Goal: Task Accomplishment & Management: Manage account settings

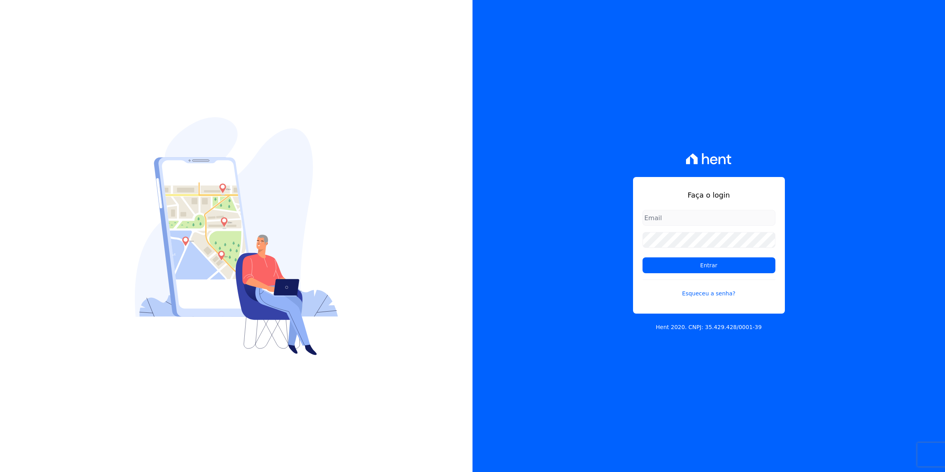
click at [665, 216] on input "email" at bounding box center [709, 218] width 133 height 16
type input "[EMAIL_ADDRESS][DOMAIN_NAME]"
click at [643, 257] on input "Entrar" at bounding box center [709, 265] width 133 height 16
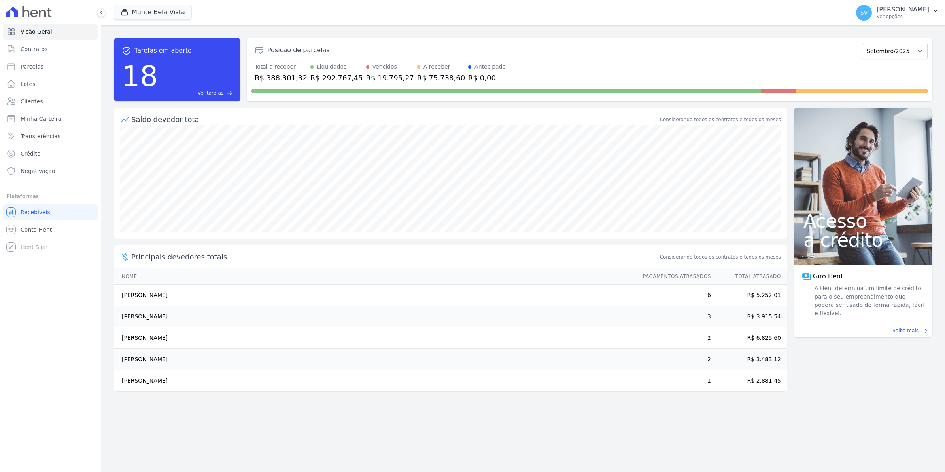
click at [703, 262] on div "Principais devedores totais Considerando todos os contratos e todos os meses" at bounding box center [451, 256] width 674 height 23
click at [25, 67] on span "Parcelas" at bounding box center [32, 67] width 23 height 8
select select
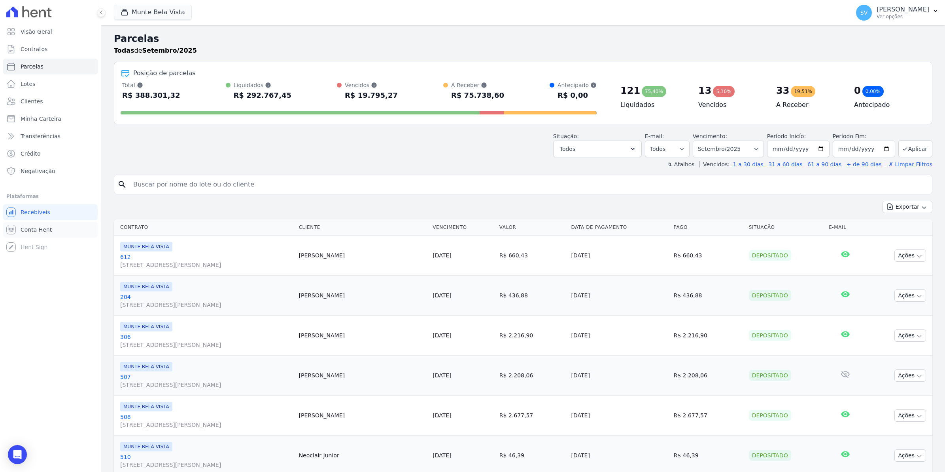
click at [34, 228] on span "Conta Hent" at bounding box center [36, 229] width 31 height 8
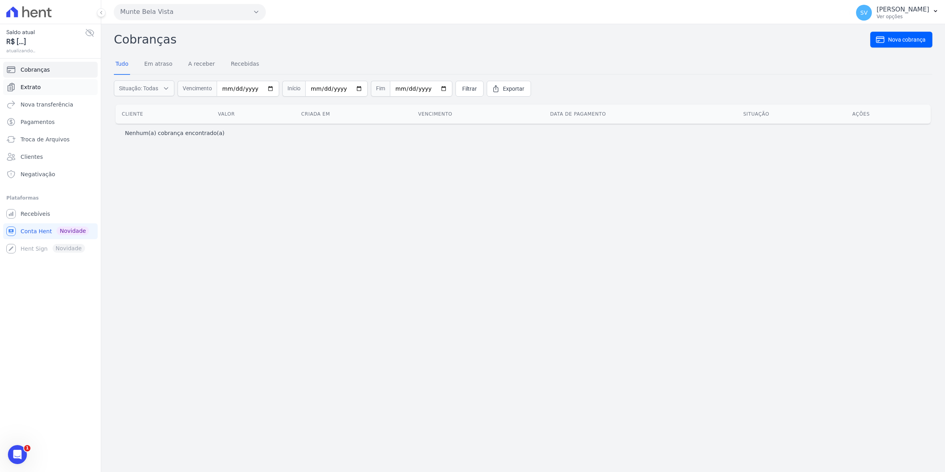
click at [36, 90] on span "Extrato" at bounding box center [31, 87] width 20 height 8
click at [31, 88] on span "Extrato" at bounding box center [31, 87] width 20 height 8
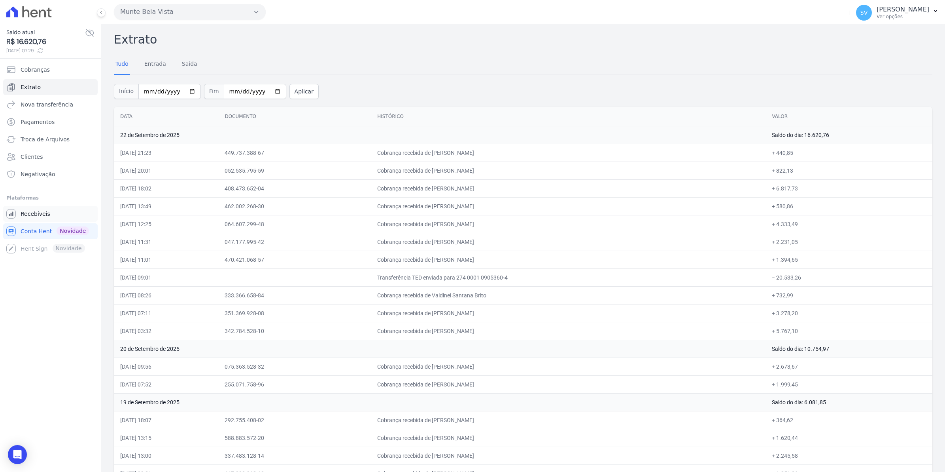
click at [41, 213] on span "Recebíveis" at bounding box center [36, 214] width 30 height 8
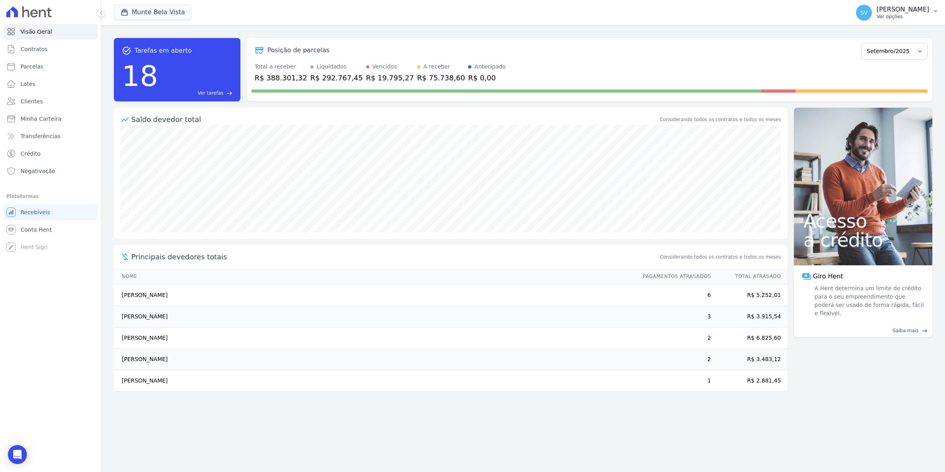
click at [868, 15] on span "SV" at bounding box center [864, 13] width 7 height 6
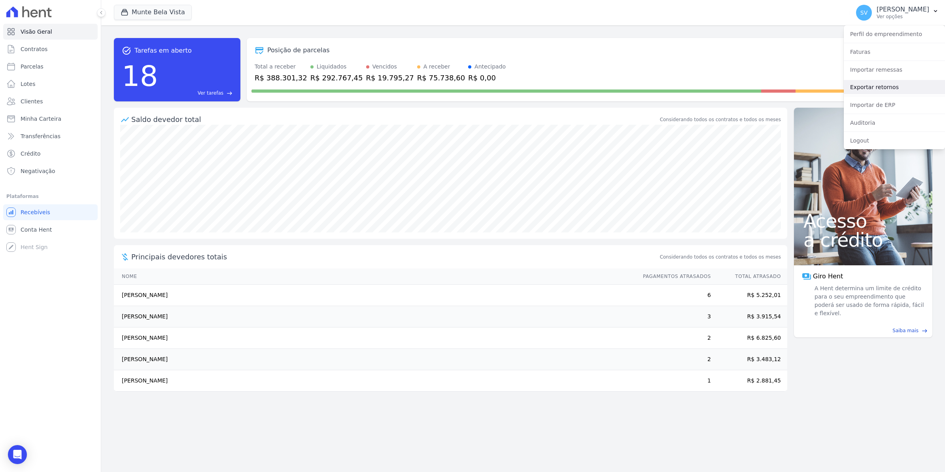
click at [878, 86] on link "Exportar retornos" at bounding box center [894, 87] width 101 height 14
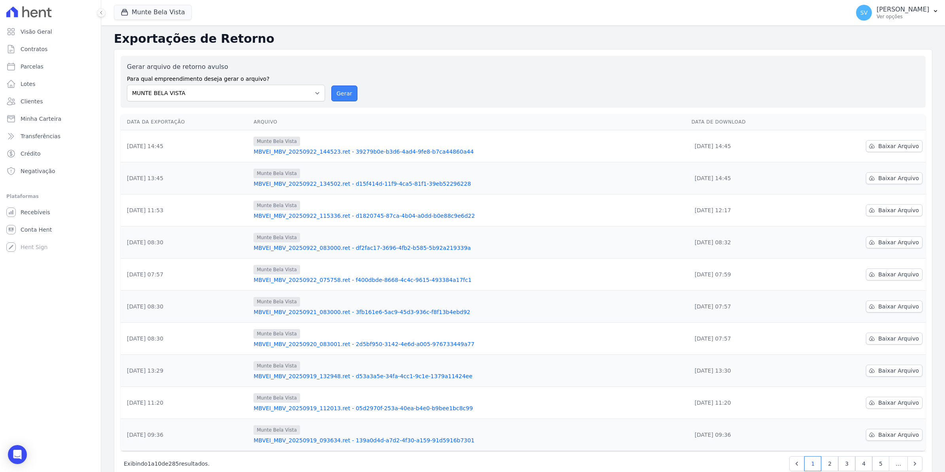
click at [337, 88] on button "Gerar" at bounding box center [344, 93] width 26 height 16
click at [344, 92] on button "Gerar" at bounding box center [344, 93] width 26 height 16
click at [895, 148] on span "Baixar Arquivo" at bounding box center [899, 146] width 41 height 8
click at [36, 226] on span "Conta Hent" at bounding box center [36, 229] width 31 height 8
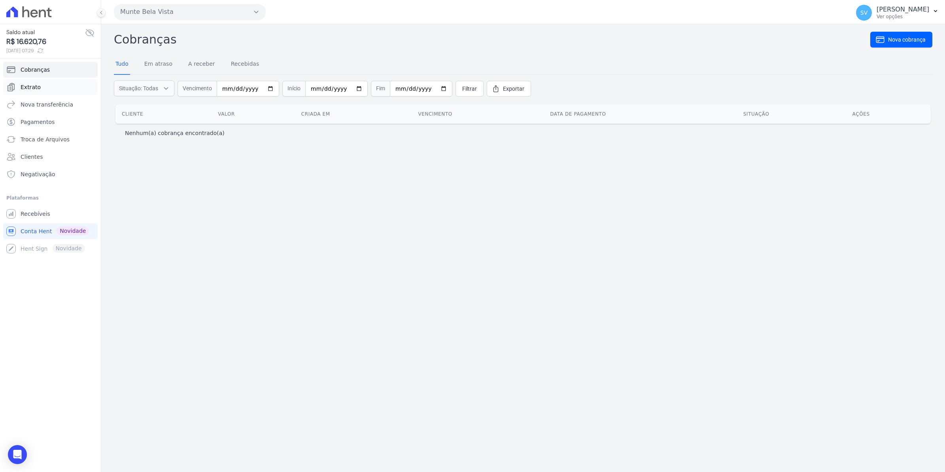
click at [34, 84] on span "Extrato" at bounding box center [31, 87] width 20 height 8
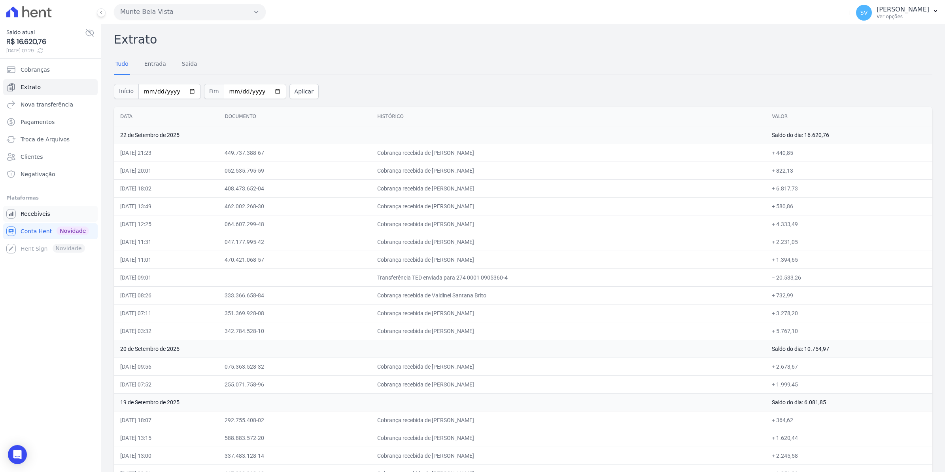
click at [42, 212] on span "Recebíveis" at bounding box center [36, 214] width 30 height 8
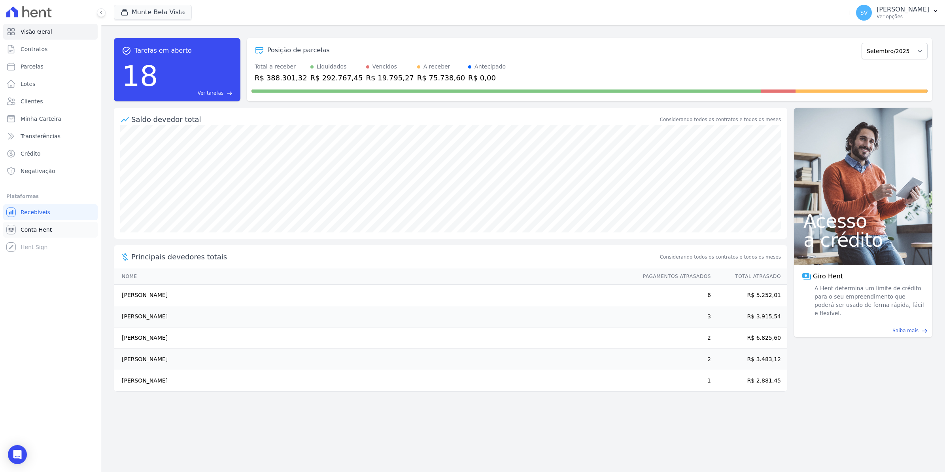
click at [38, 232] on span "Conta Hent" at bounding box center [36, 229] width 31 height 8
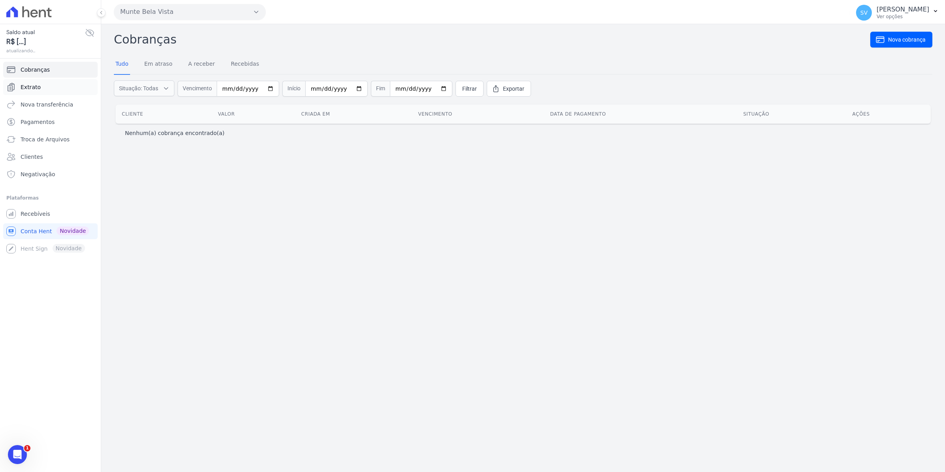
click at [34, 90] on span "Extrato" at bounding box center [31, 87] width 20 height 8
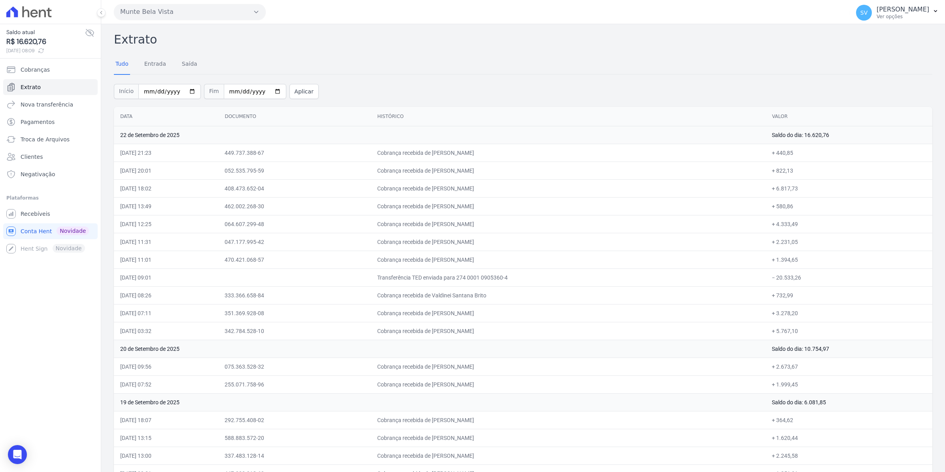
drag, startPoint x: 398, startPoint y: 149, endPoint x: 513, endPoint y: 167, distance: 117.0
click at [564, 250] on td "Cobrança recebida de RIANA TIEMI KINOSHITA RIBEIRO" at bounding box center [568, 259] width 395 height 18
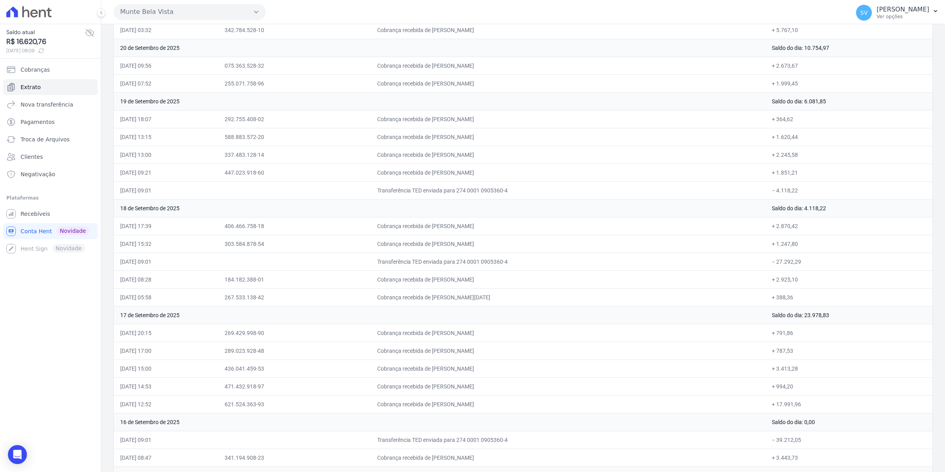
scroll to position [297, 0]
drag, startPoint x: 394, startPoint y: 152, endPoint x: 832, endPoint y: 84, distance: 442.6
drag, startPoint x: 832, startPoint y: 84, endPoint x: 777, endPoint y: 88, distance: 55.5
copy tbody "Cobrança recebida de Milena Luz Freitas + 440,85 22/09/2025, 20:01 052.535.795-…"
